Goal: Information Seeking & Learning: Check status

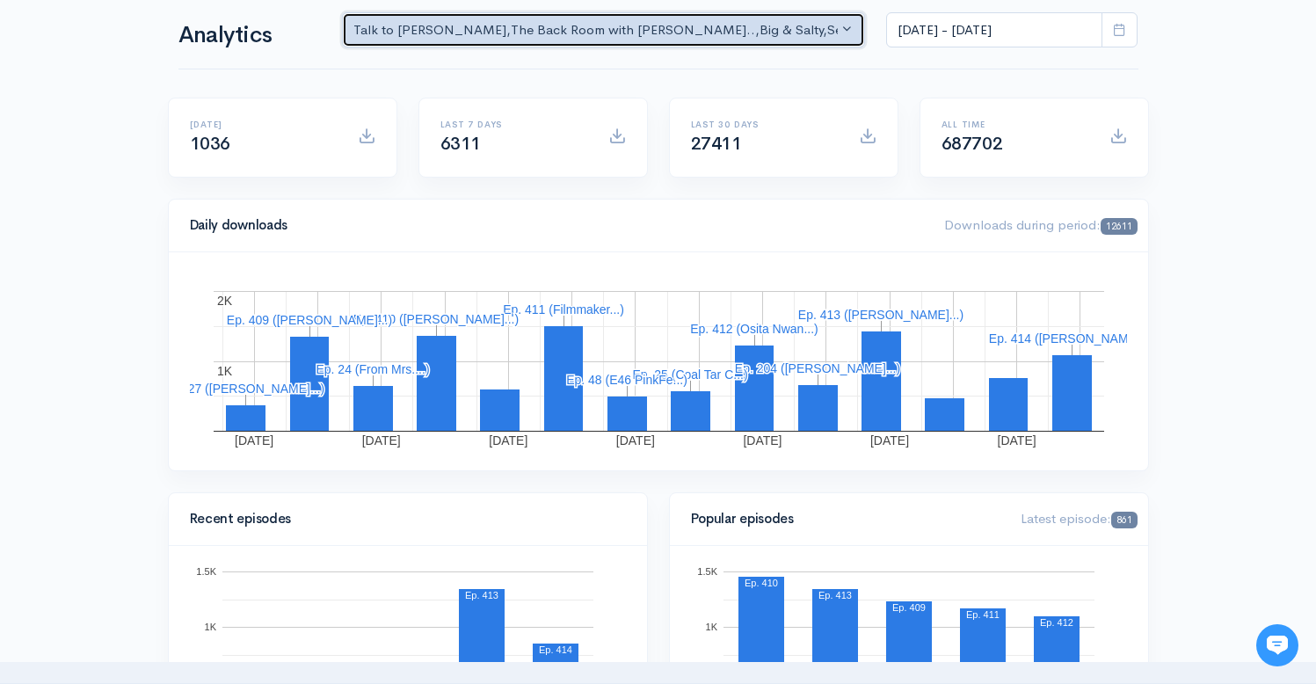
click at [724, 22] on div "Talk to [PERSON_NAME] , The Back Room with [PERSON_NAME].. , Big & Salty , Seri…" at bounding box center [595, 30] width 485 height 20
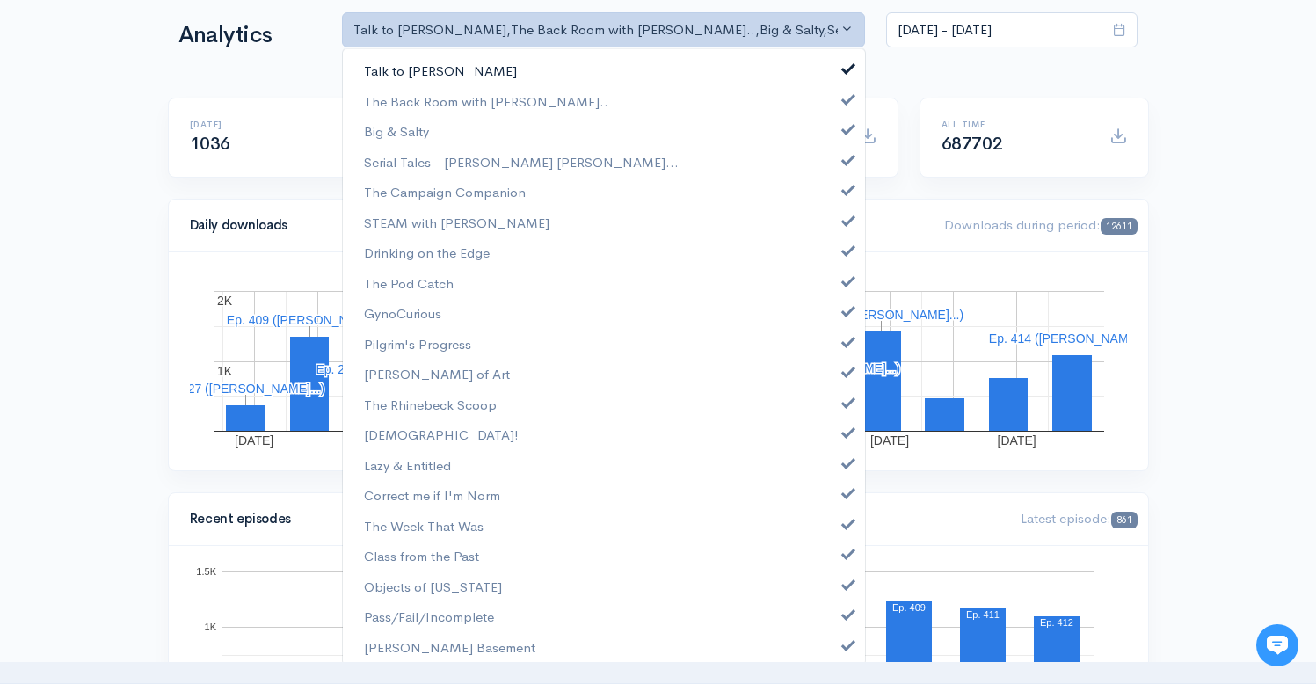
click at [845, 67] on span at bounding box center [848, 66] width 7 height 13
select select "10316"
click at [845, 128] on span at bounding box center [848, 126] width 7 height 13
click at [834, 168] on link "Serial Tales - [PERSON_NAME] [PERSON_NAME]..." at bounding box center [604, 162] width 522 height 31
click at [845, 194] on span at bounding box center [848, 187] width 7 height 13
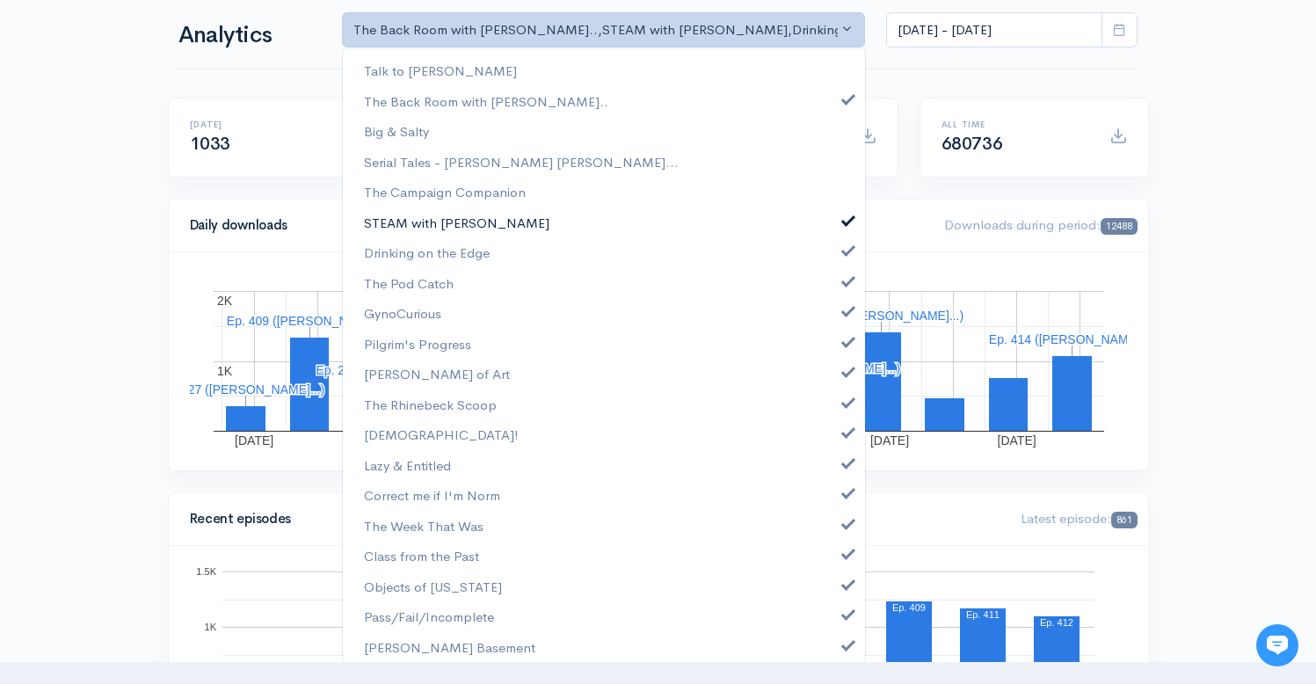
click at [845, 217] on span at bounding box center [848, 218] width 7 height 13
click at [845, 251] on span at bounding box center [848, 248] width 7 height 13
click at [845, 284] on span at bounding box center [848, 279] width 7 height 13
click at [839, 320] on link "GynoCurious" at bounding box center [604, 313] width 522 height 31
click at [839, 354] on link "Pilgrim's Progress" at bounding box center [604, 344] width 522 height 31
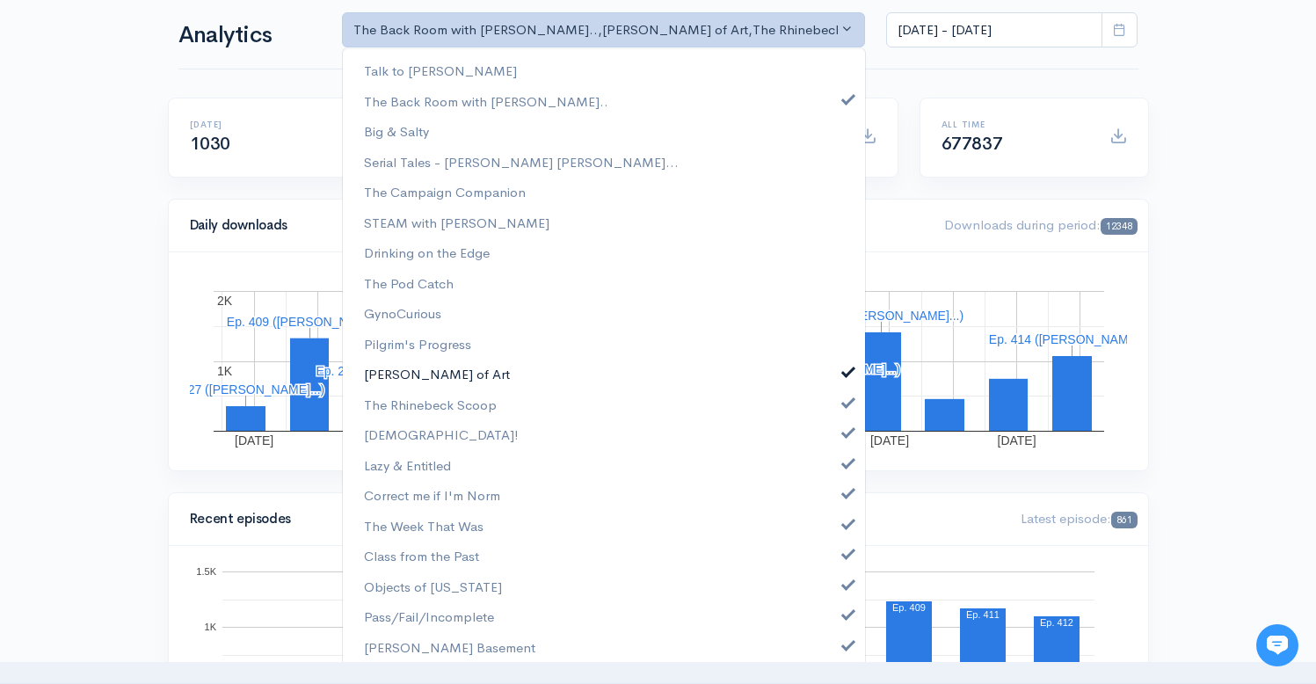
click at [845, 372] on span at bounding box center [848, 369] width 7 height 13
click at [845, 403] on span at bounding box center [848, 400] width 7 height 13
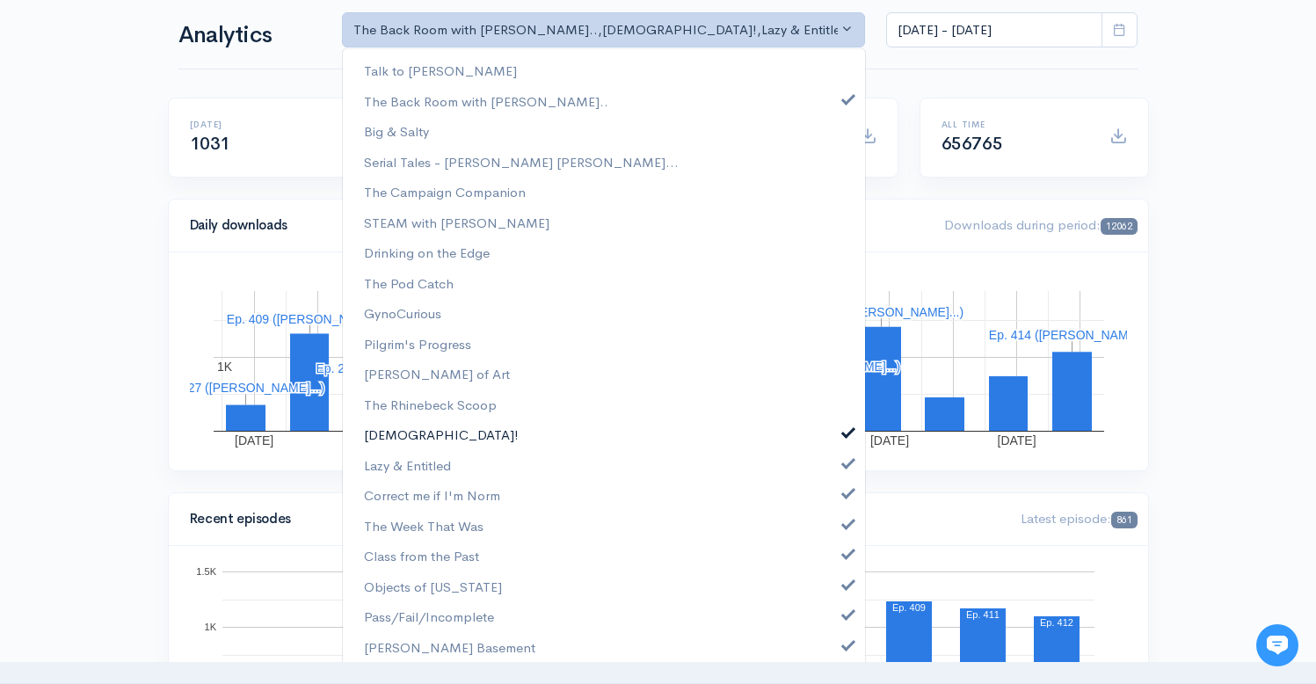
click at [836, 442] on link "[DEMOGRAPHIC_DATA]!" at bounding box center [604, 434] width 522 height 31
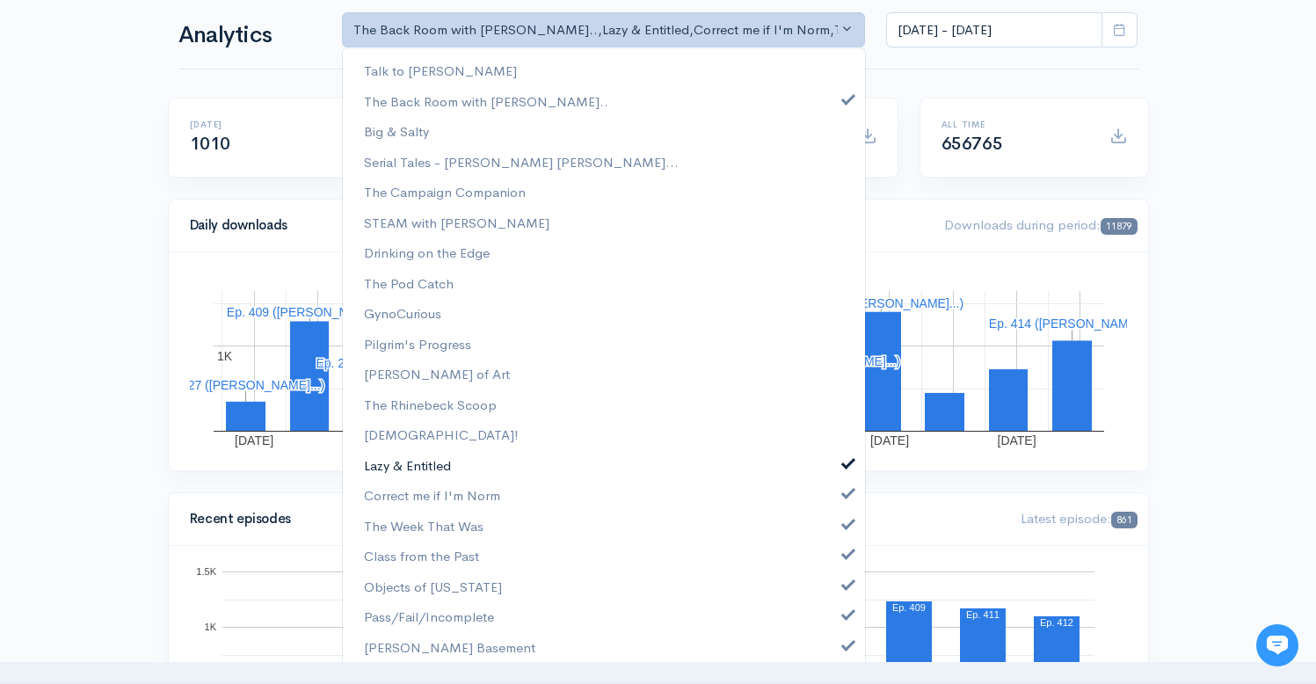
click at [836, 468] on link "Lazy & Entitled" at bounding box center [604, 465] width 522 height 31
click at [845, 492] on span at bounding box center [848, 490] width 7 height 13
click at [836, 529] on link "The Week That Was" at bounding box center [604, 526] width 522 height 31
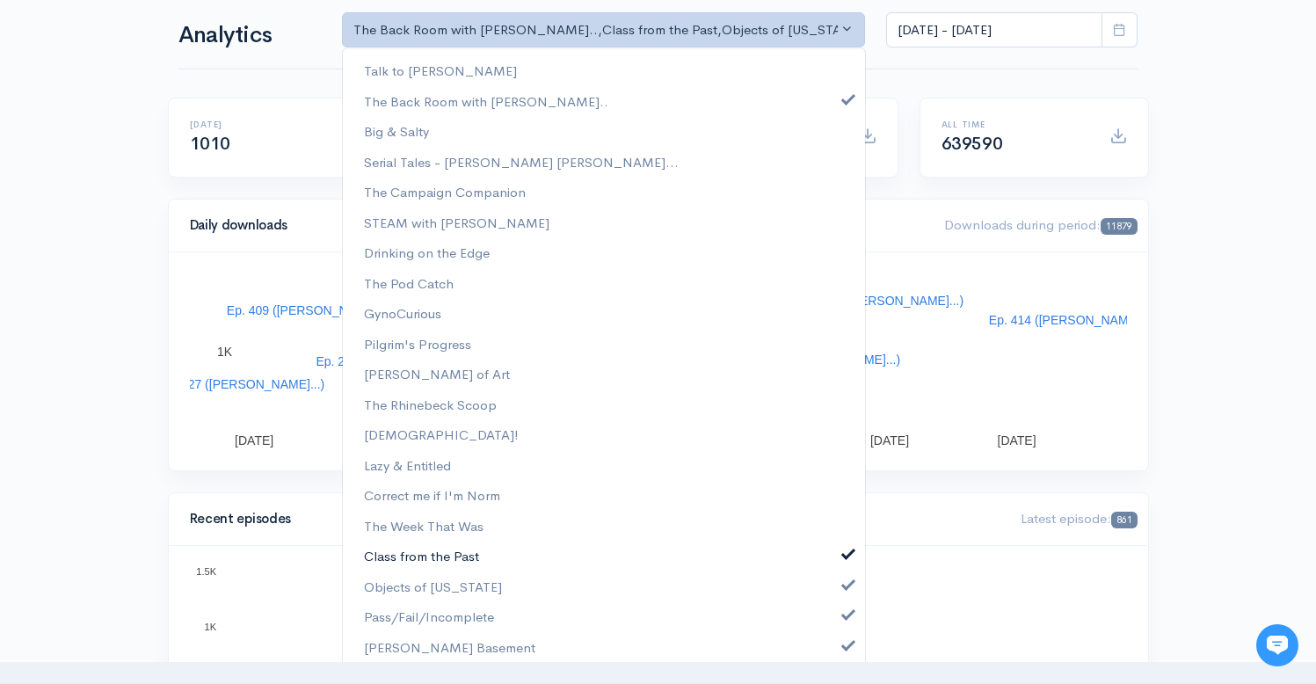
click at [834, 559] on link "Class from the Past" at bounding box center [604, 556] width 522 height 31
click at [845, 585] on span at bounding box center [848, 582] width 7 height 13
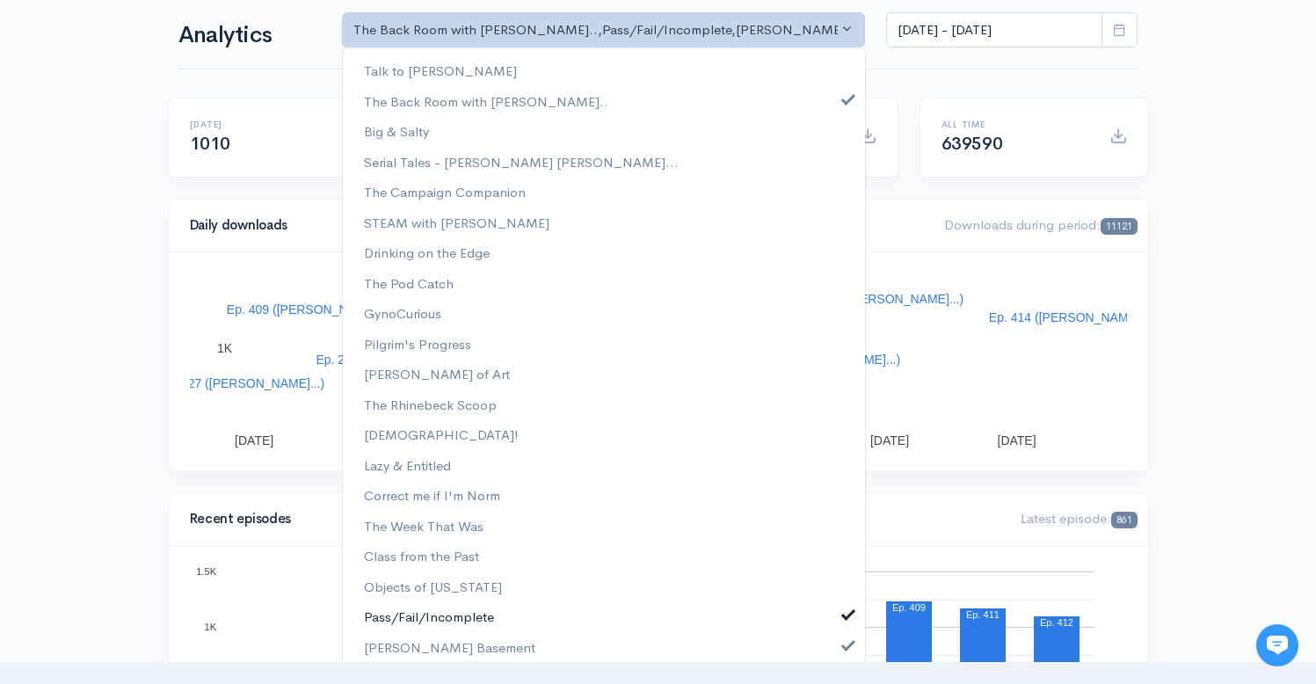
click at [834, 622] on link "Pass/Fail/Incomplete" at bounding box center [604, 616] width 522 height 31
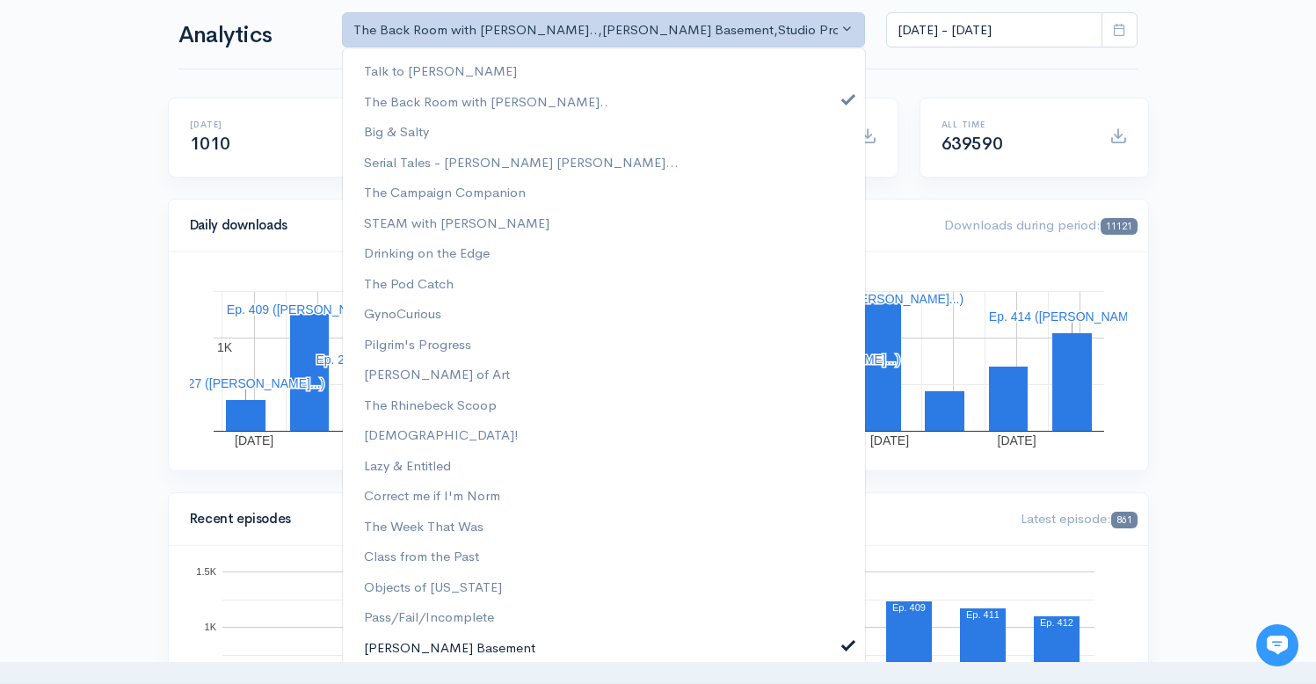
click at [834, 656] on link "[PERSON_NAME] Basement" at bounding box center [604, 647] width 522 height 31
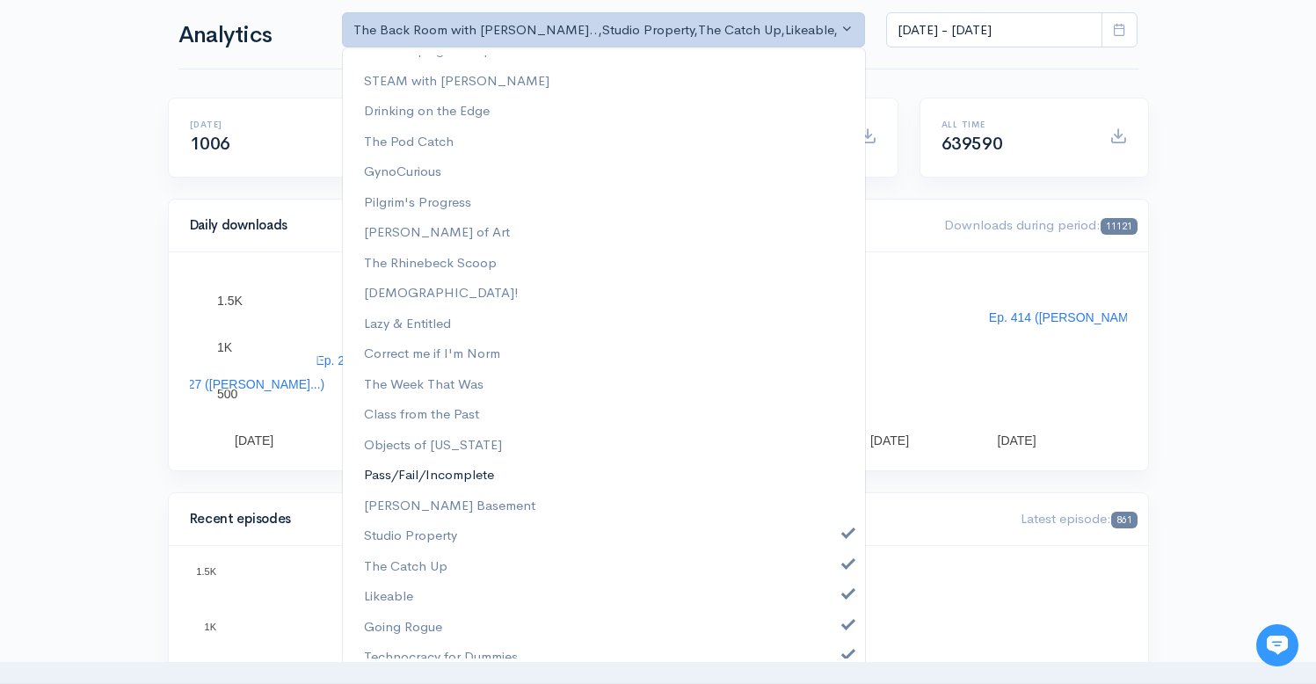
scroll to position [156, 0]
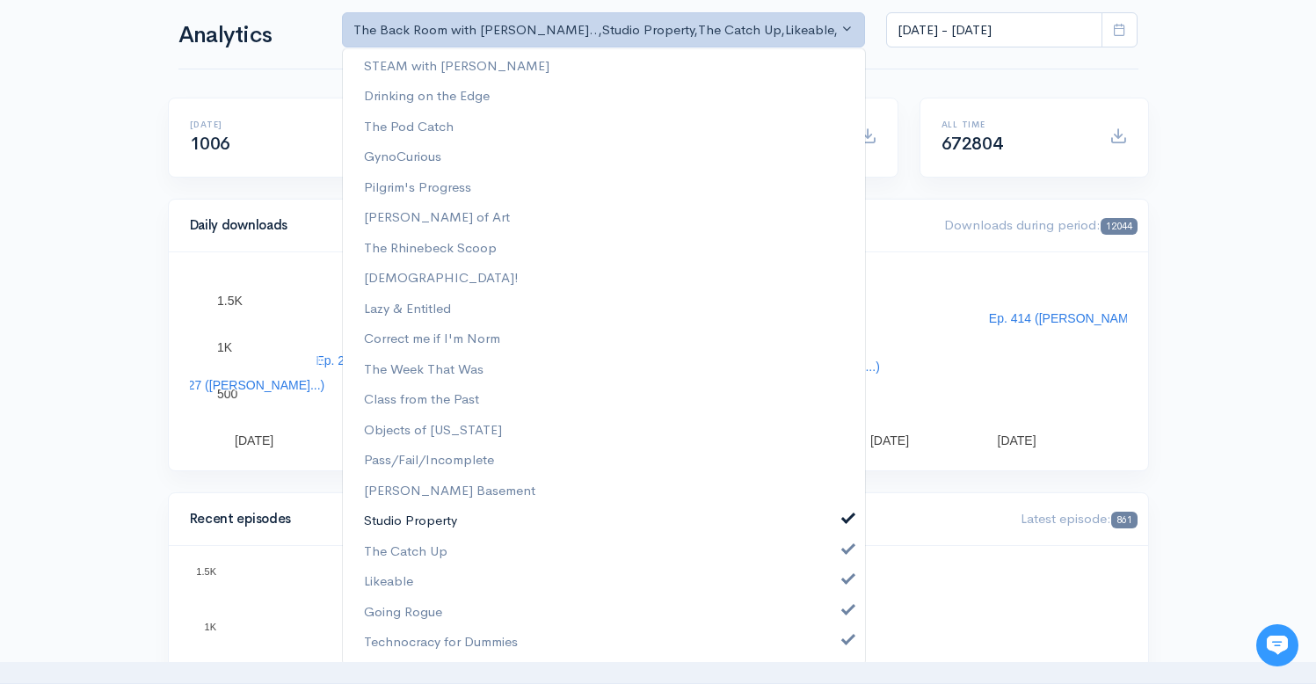
click at [845, 522] on span at bounding box center [848, 516] width 7 height 13
click at [833, 562] on link "The Catch Up" at bounding box center [604, 551] width 522 height 31
click at [845, 582] on span at bounding box center [848, 577] width 7 height 13
click at [845, 612] on span at bounding box center [848, 607] width 7 height 13
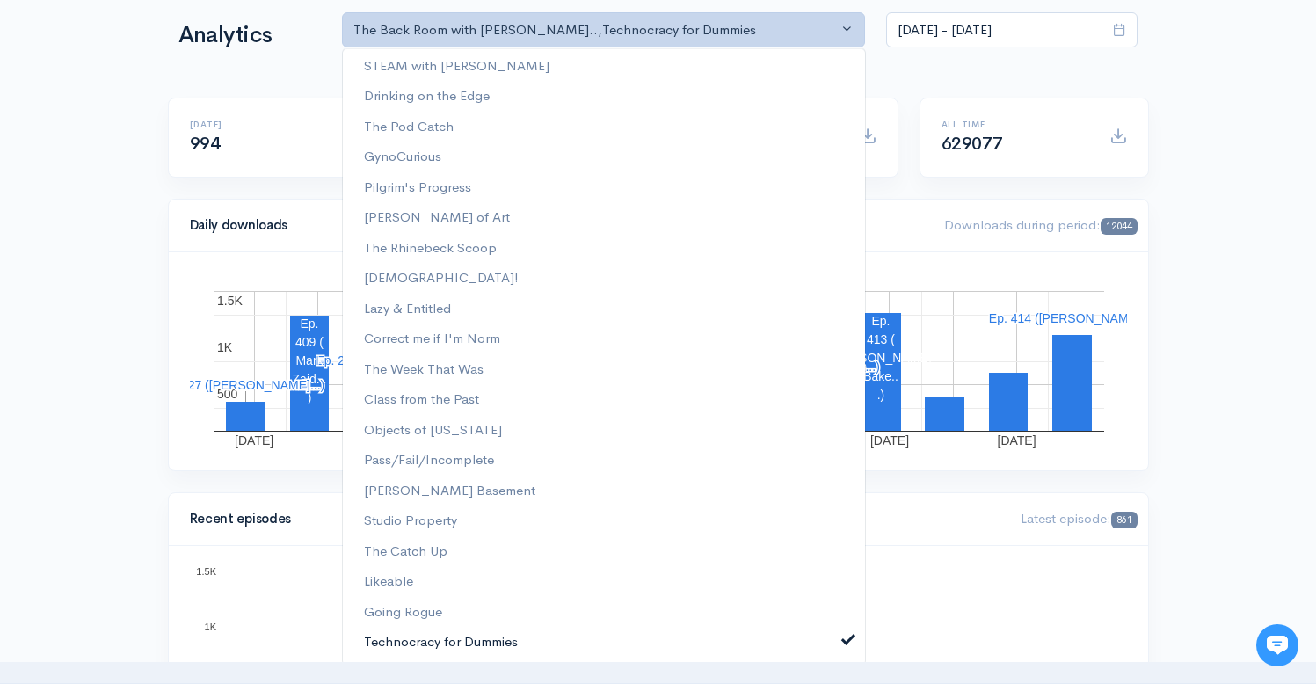
click at [835, 647] on link "Technocracy for Dummies" at bounding box center [604, 642] width 522 height 31
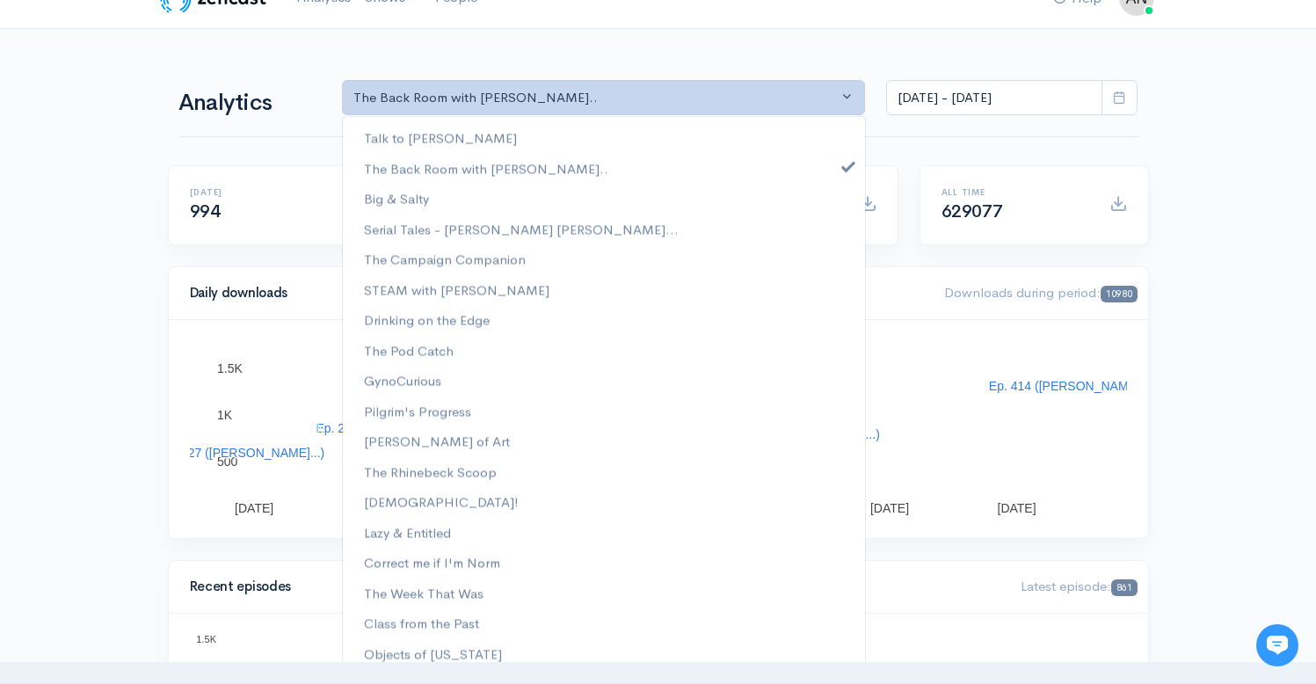
scroll to position [0, 0]
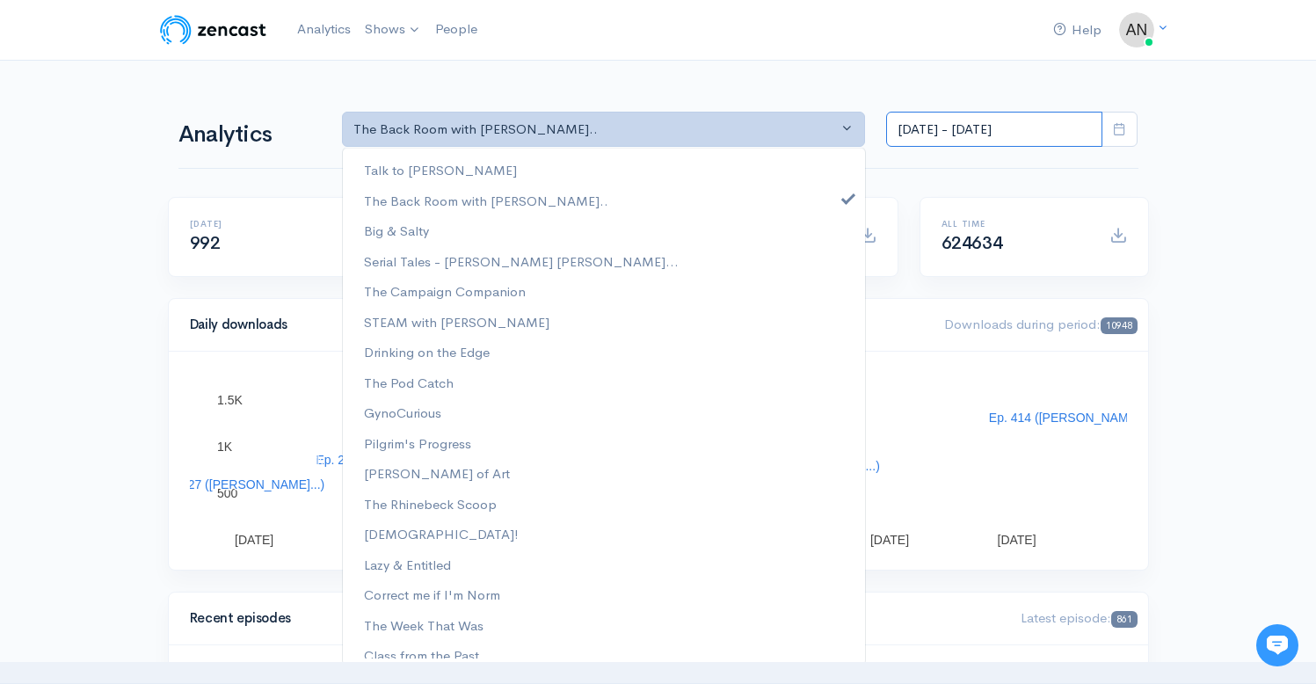
click at [1023, 127] on input "[DATE] - [DATE]" at bounding box center [994, 130] width 216 height 36
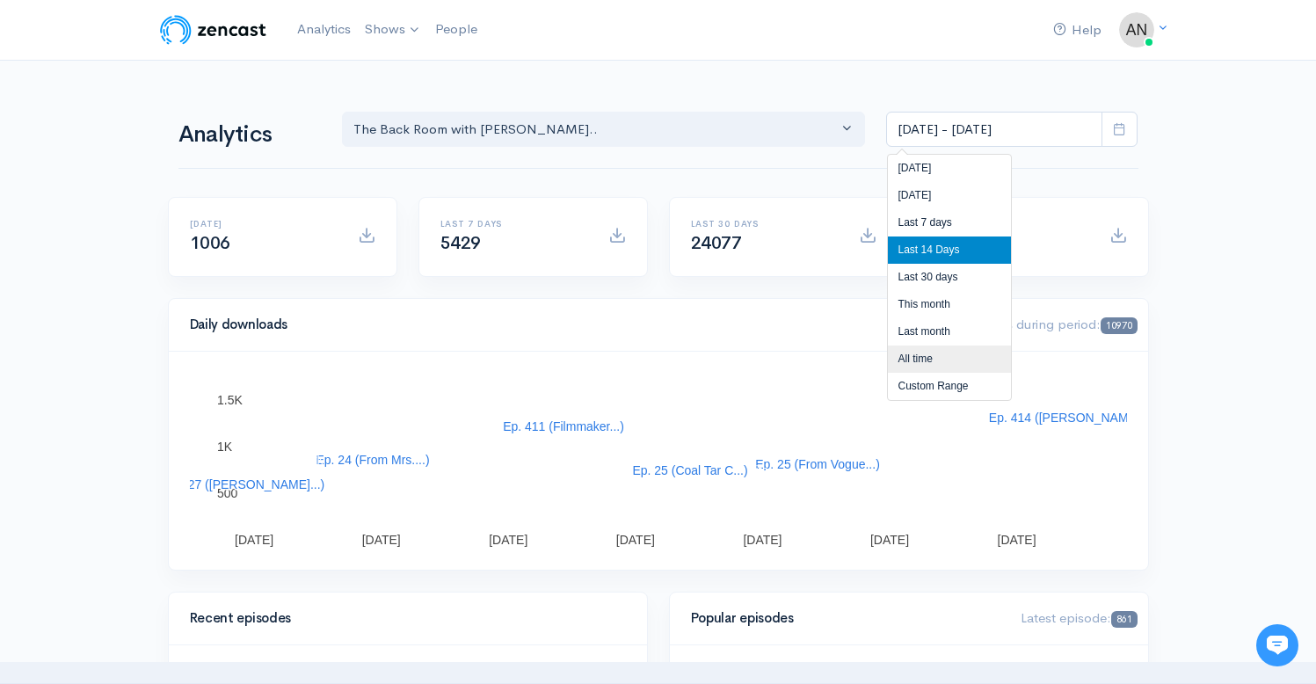
click at [911, 354] on li "All time" at bounding box center [949, 359] width 123 height 27
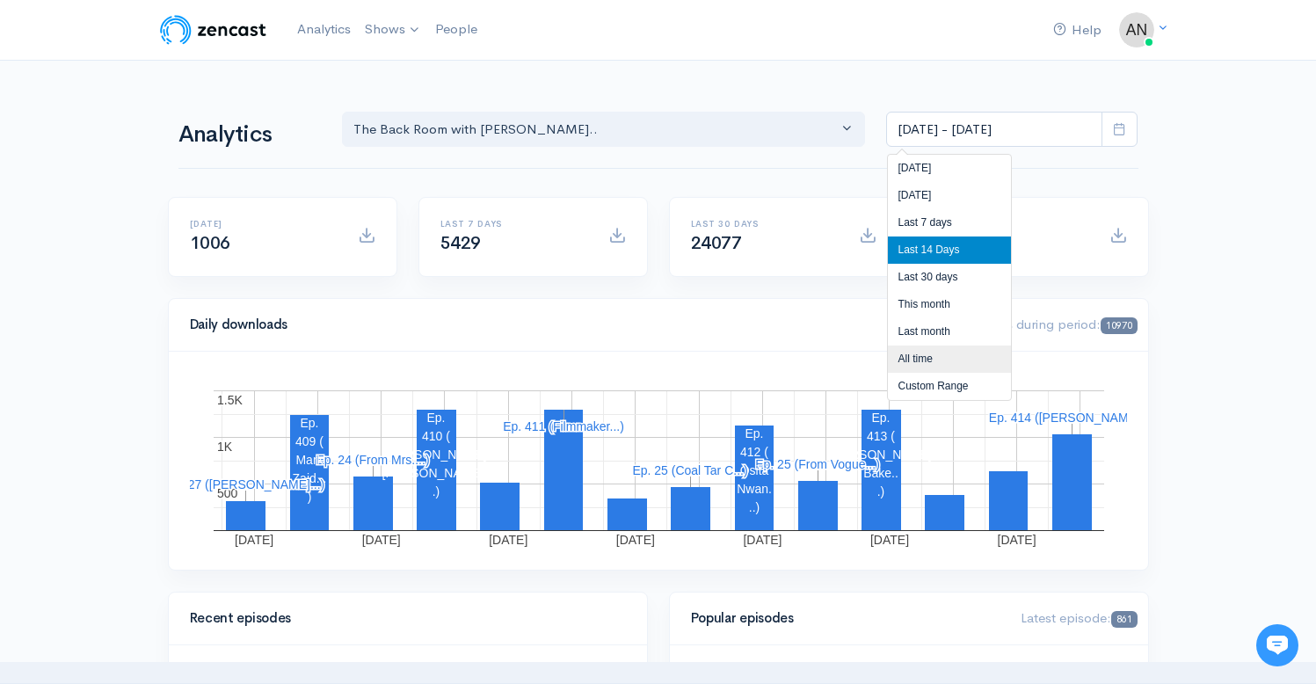
type input "[DATE] - [DATE]"
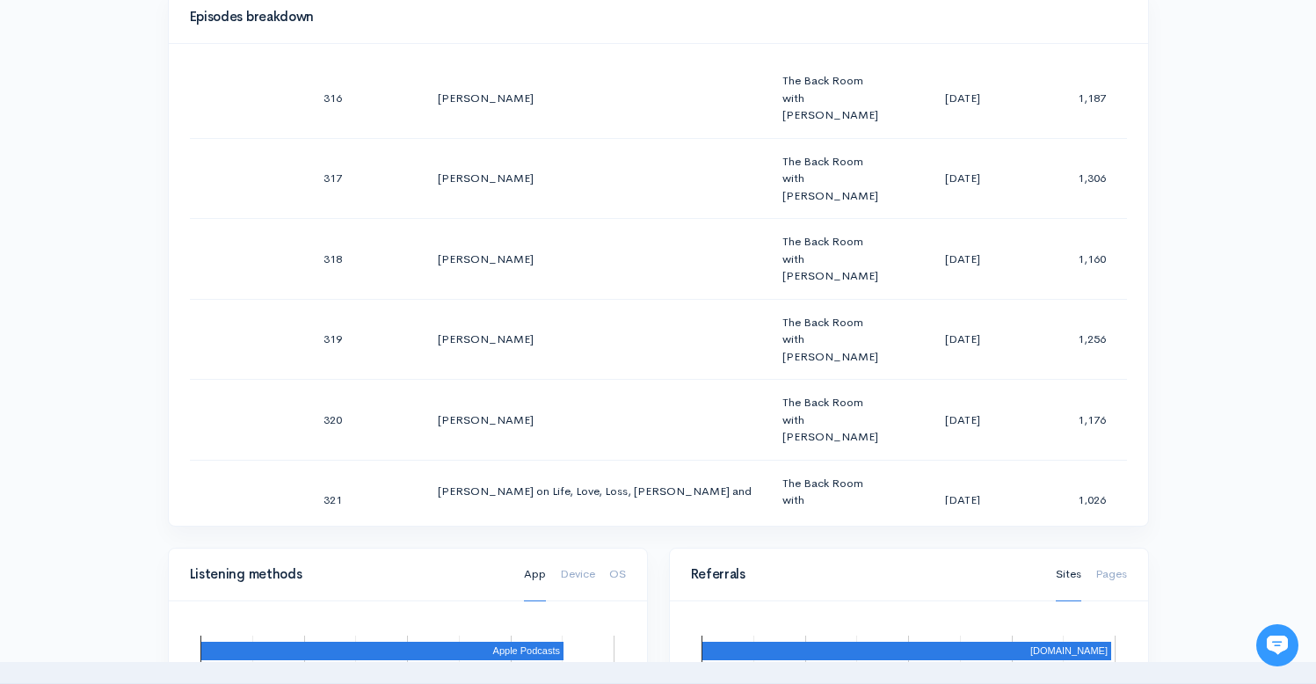
scroll to position [25693, 0]
